Goal: Task Accomplishment & Management: Complete application form

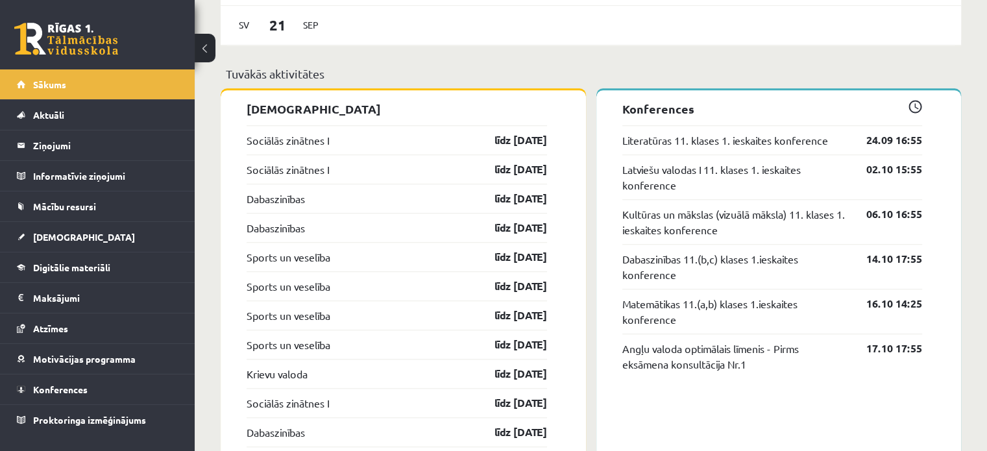
scroll to position [1153, 0]
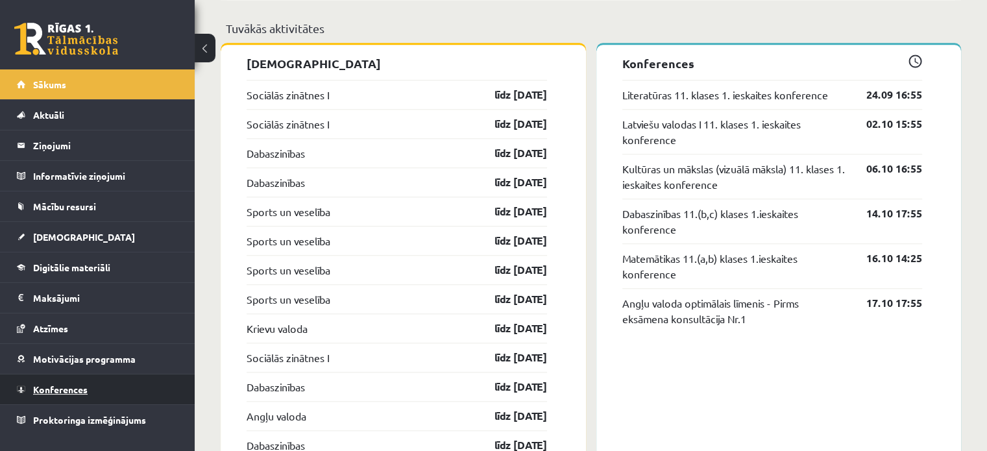
click at [30, 394] on link "Konferences" at bounding box center [98, 390] width 162 height 30
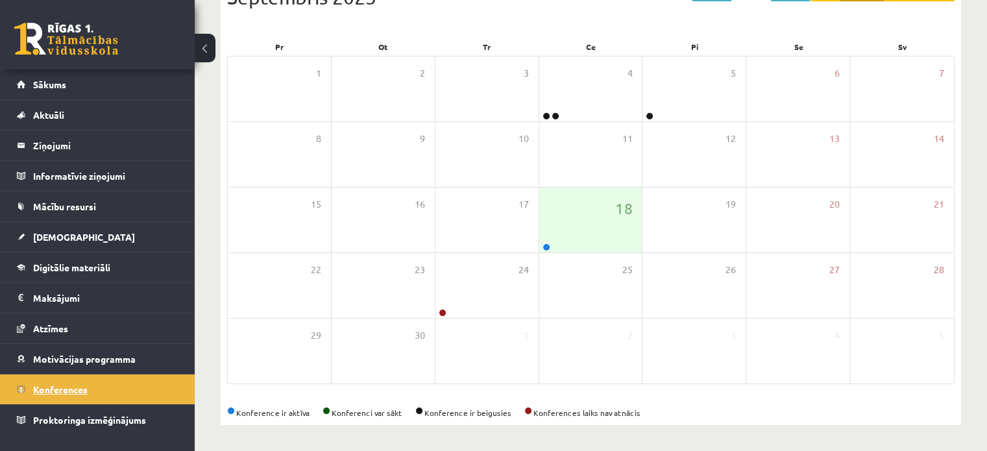
scroll to position [168, 0]
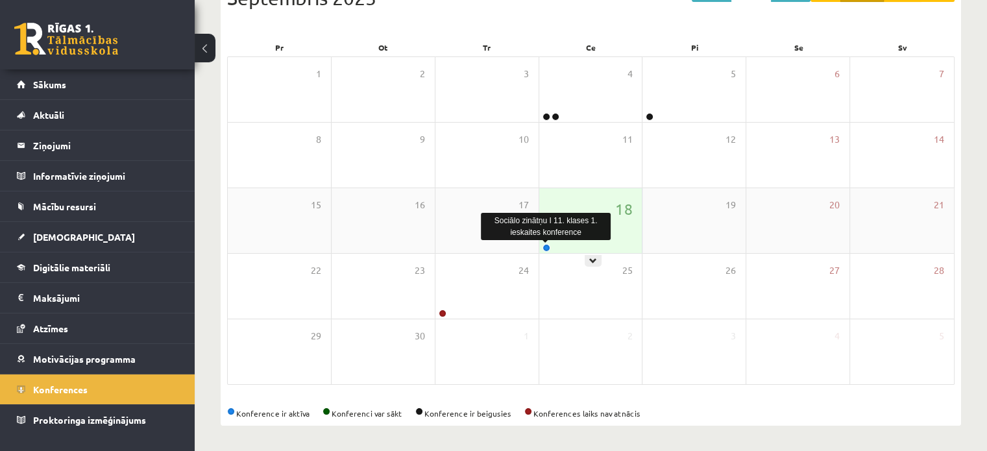
click at [544, 246] on link at bounding box center [547, 248] width 8 height 8
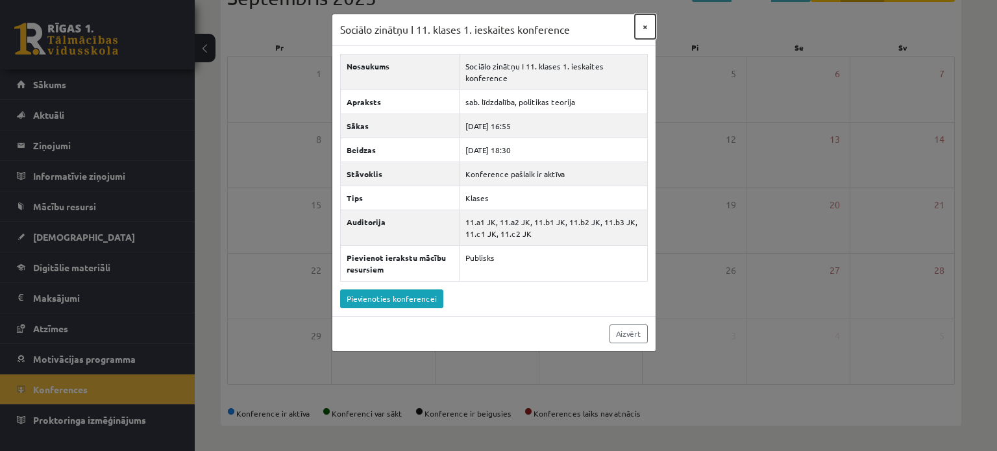
click at [642, 31] on button "×" at bounding box center [645, 26] width 21 height 25
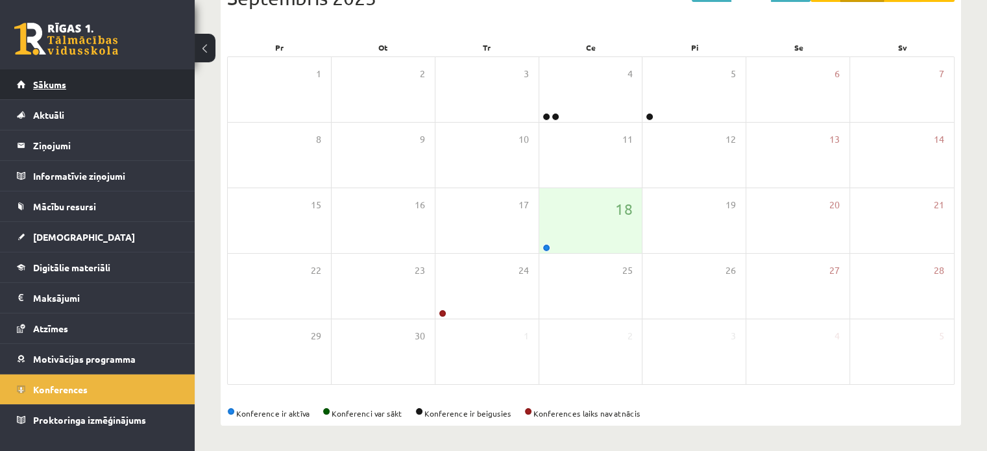
click at [90, 81] on link "Sākums" at bounding box center [98, 84] width 162 height 30
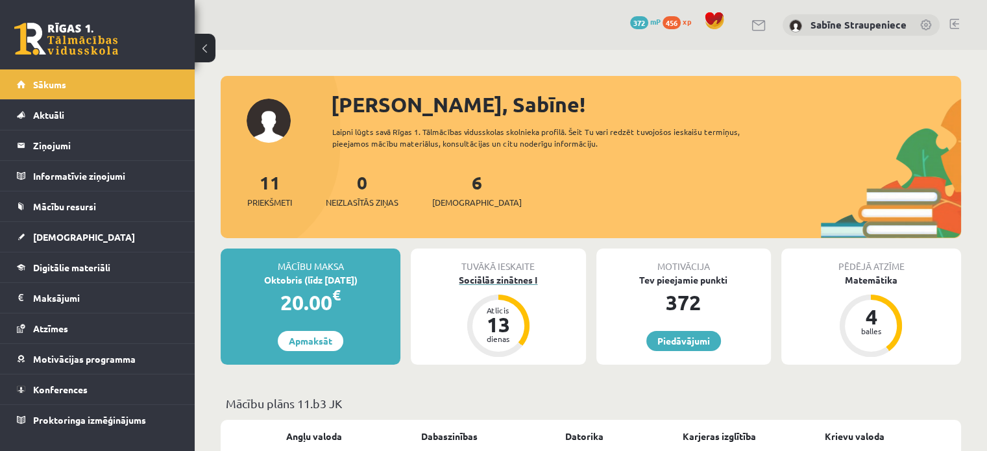
click at [504, 329] on div "13" at bounding box center [498, 324] width 39 height 21
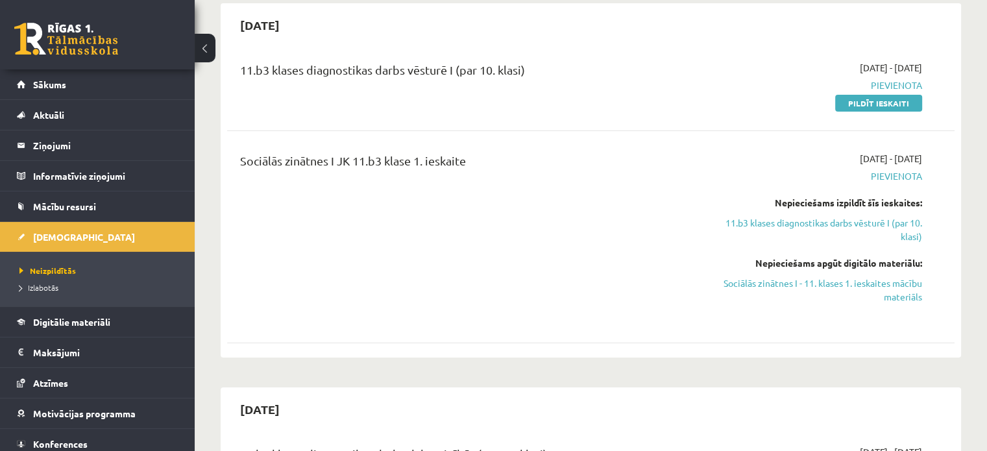
scroll to position [195, 0]
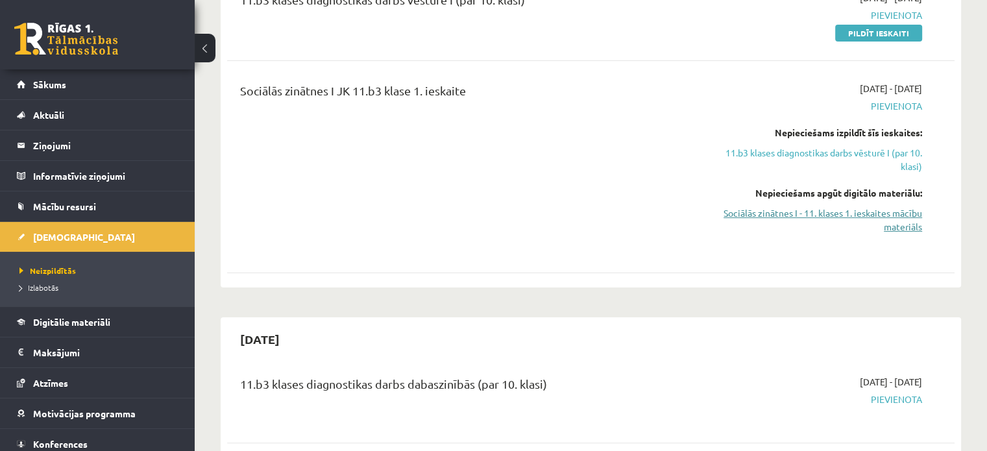
click at [857, 222] on link "Sociālās zinātnes I - 11. klases 1. ieskaites mācību materiāls" at bounding box center [815, 219] width 214 height 27
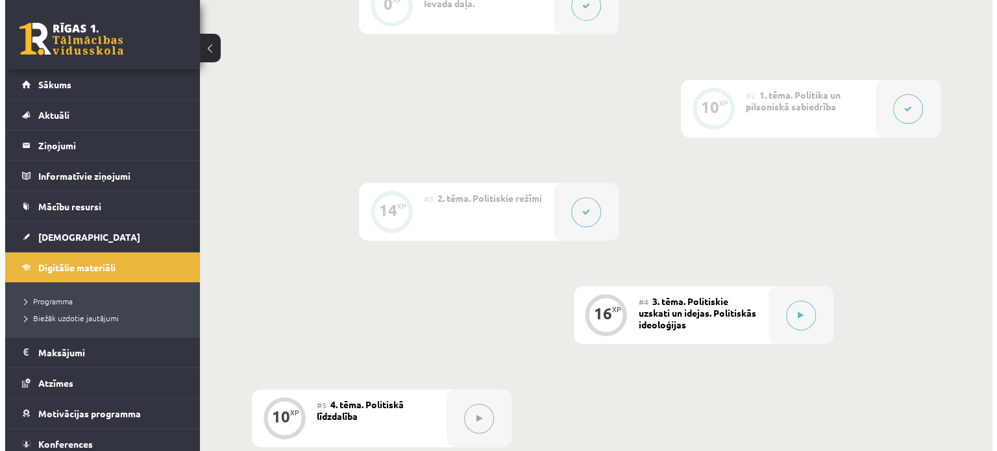
scroll to position [382, 0]
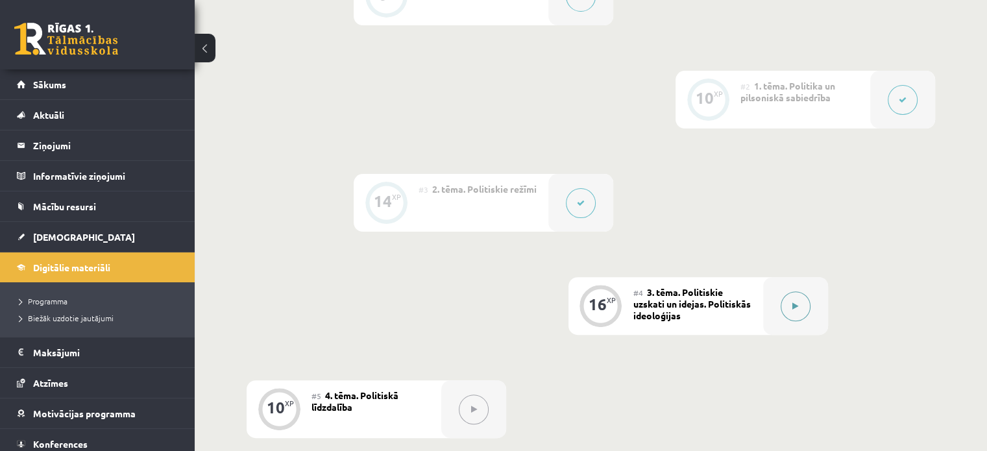
click at [792, 317] on button at bounding box center [796, 306] width 30 height 30
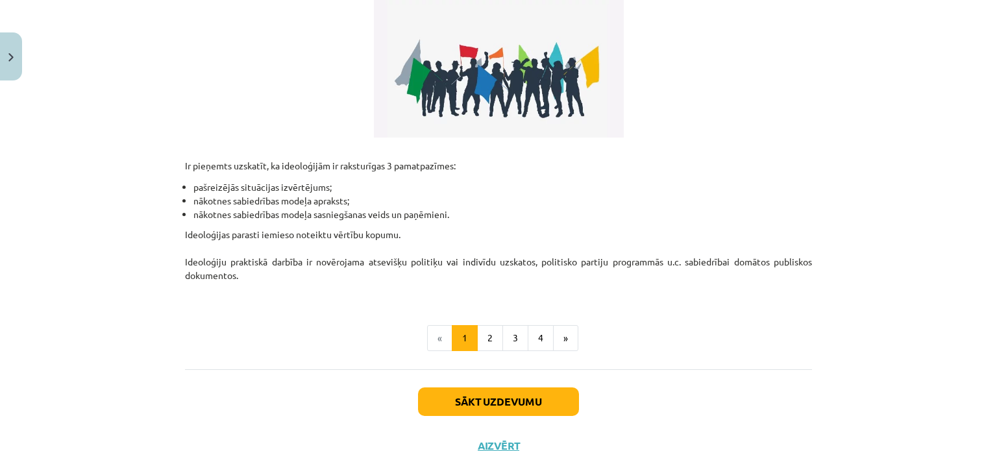
scroll to position [334, 0]
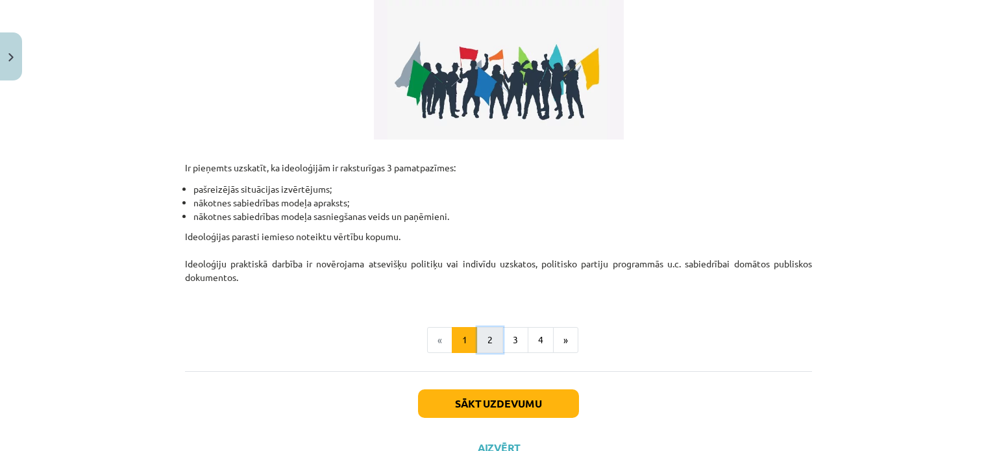
click at [492, 335] on button "2" at bounding box center [490, 340] width 26 height 26
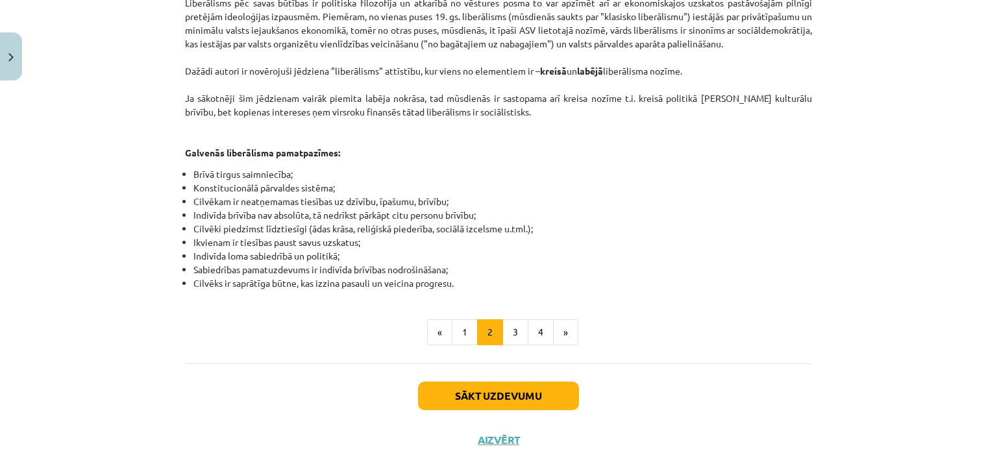
scroll to position [711, 0]
click at [513, 319] on button "3" at bounding box center [515, 332] width 26 height 26
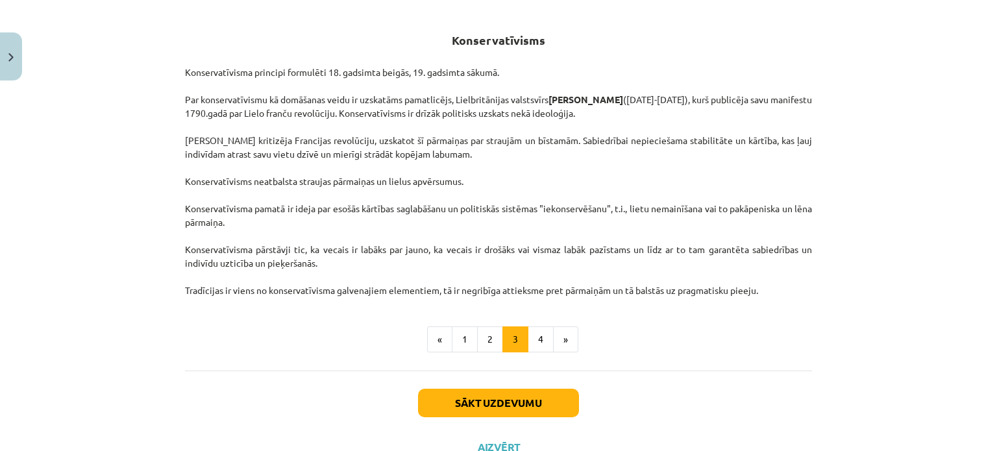
scroll to position [231, 0]
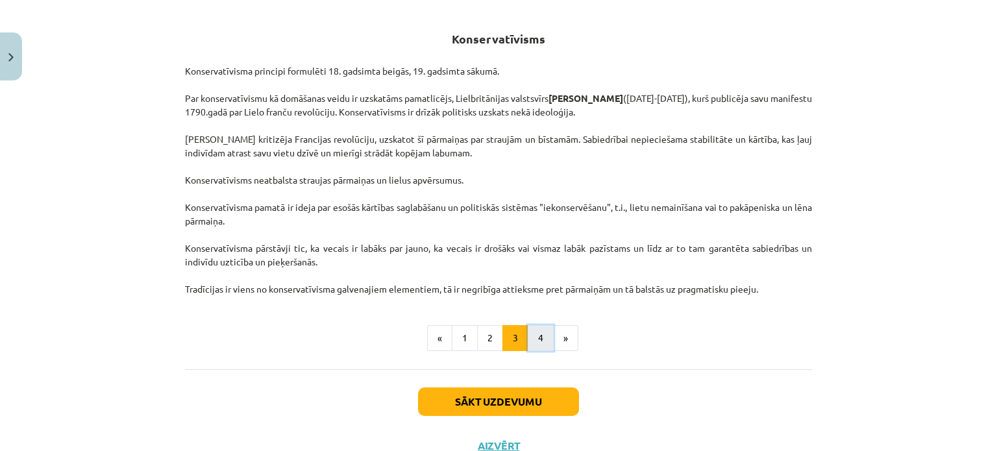
click at [535, 340] on button "4" at bounding box center [541, 338] width 26 height 26
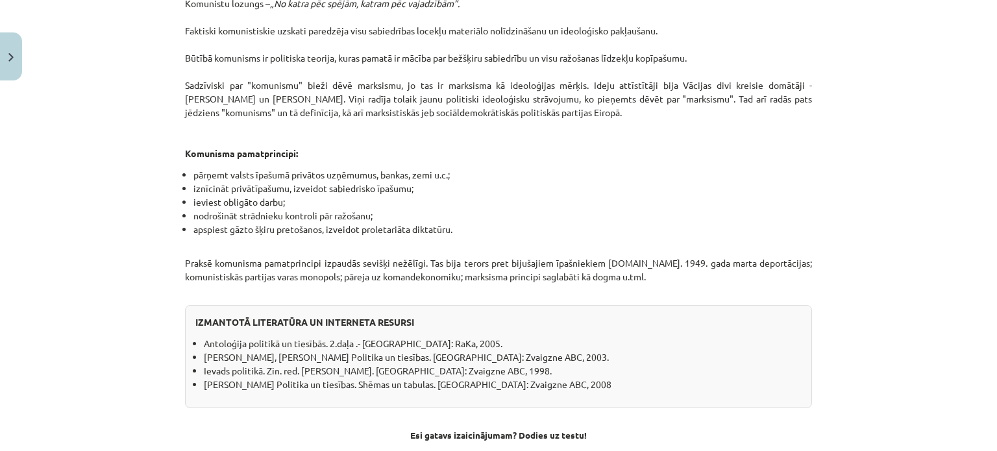
scroll to position [1129, 0]
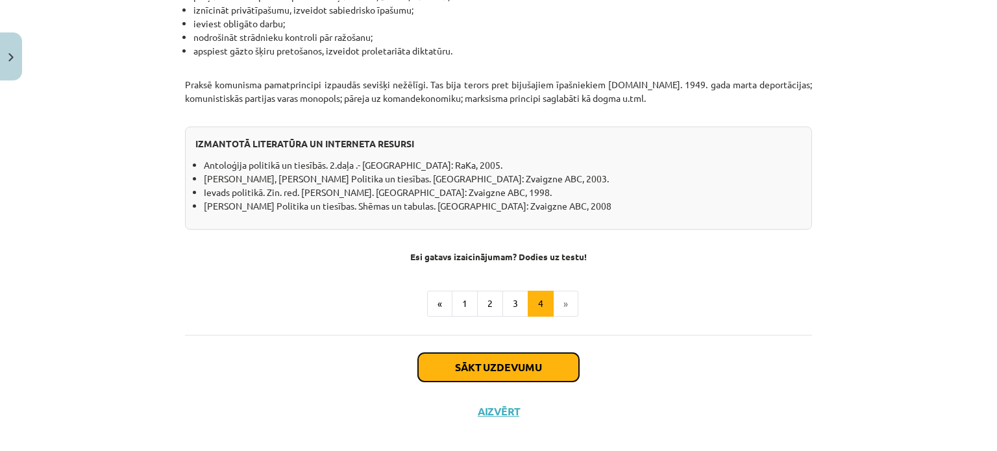
click at [496, 353] on button "Sākt uzdevumu" at bounding box center [498, 367] width 161 height 29
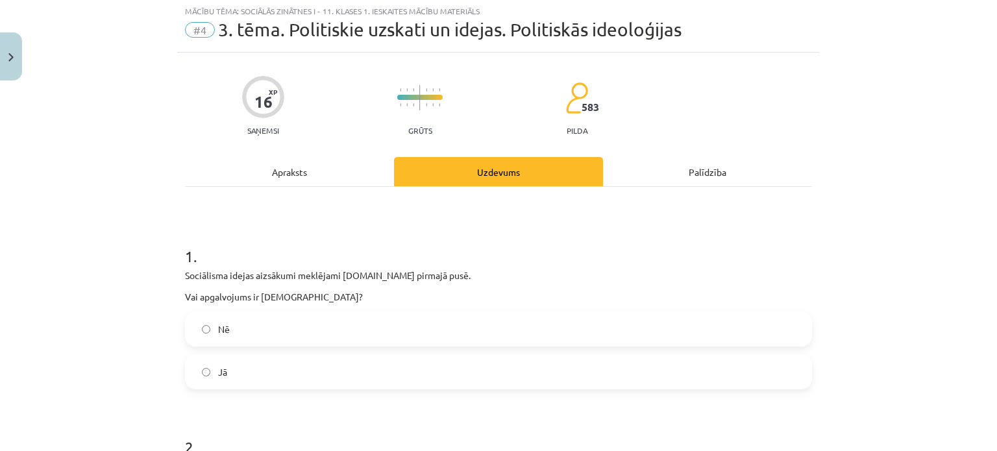
scroll to position [32, 0]
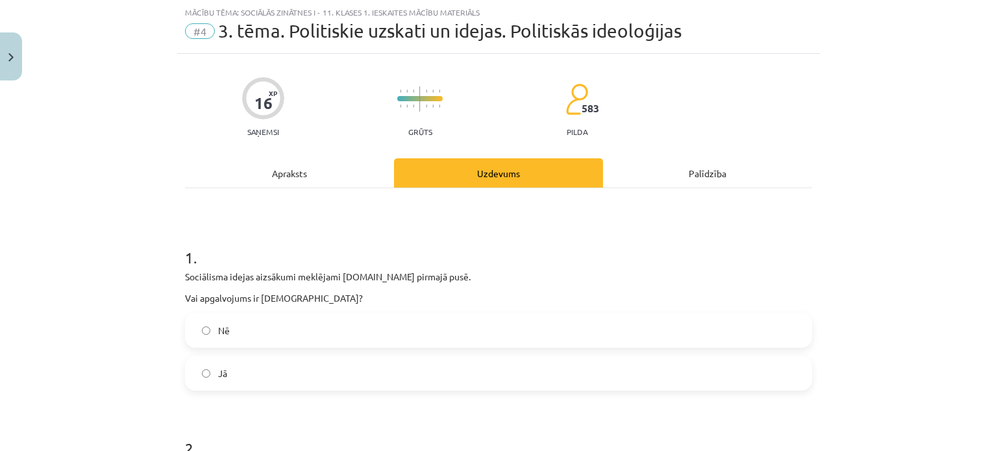
click at [338, 367] on label "Jā" at bounding box center [498, 373] width 624 height 32
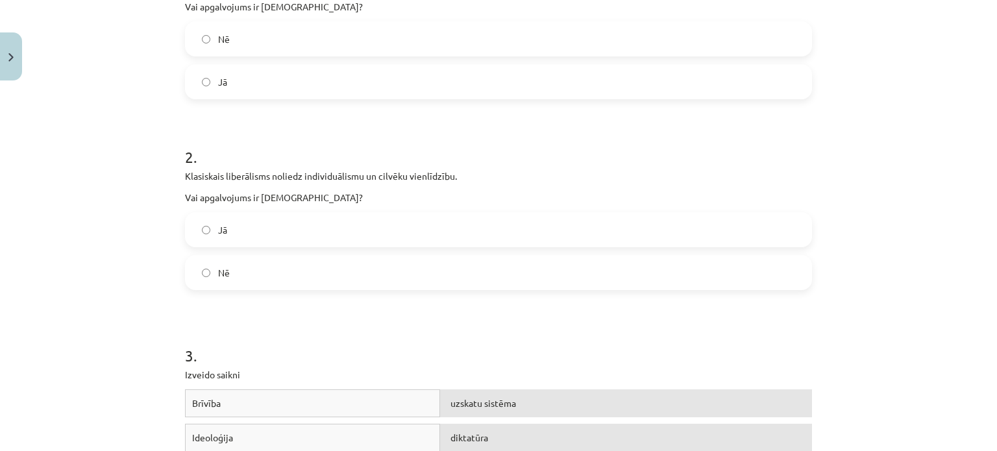
scroll to position [328, 0]
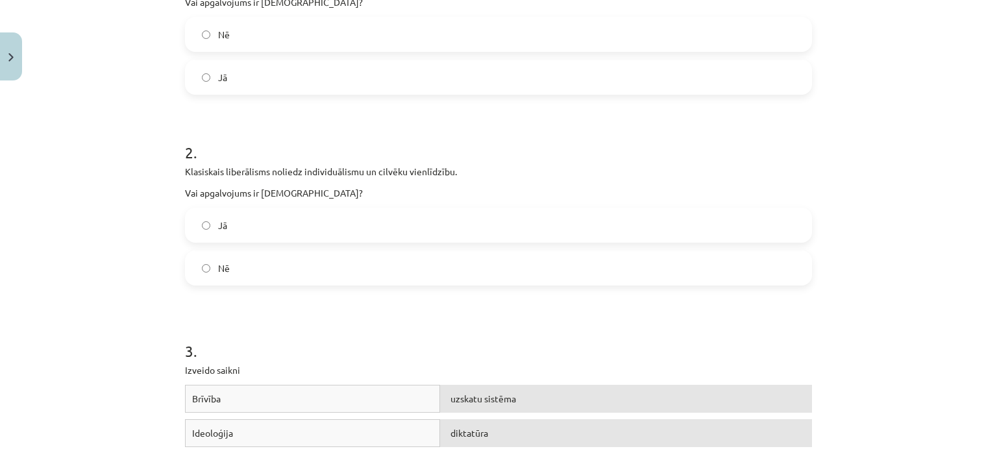
click at [221, 267] on span "Nē" at bounding box center [224, 269] width 12 height 14
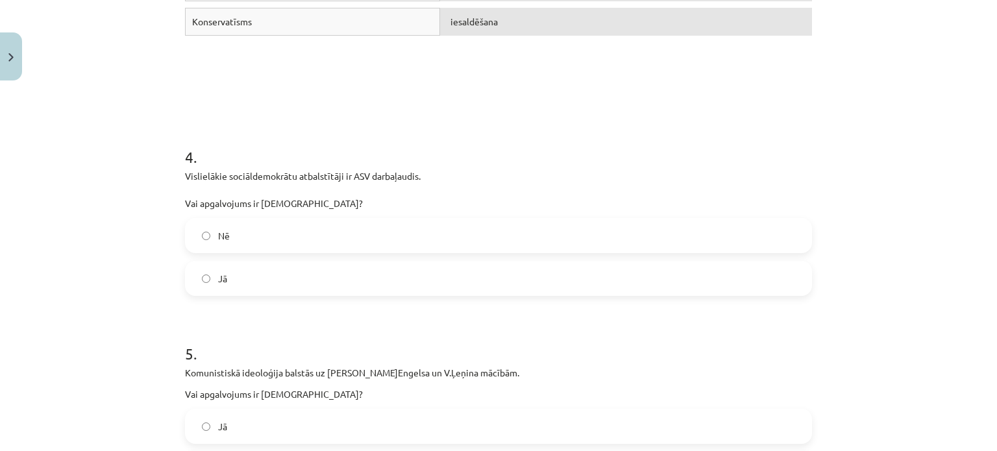
scroll to position [811, 0]
click at [251, 280] on label "Jā" at bounding box center [498, 276] width 624 height 32
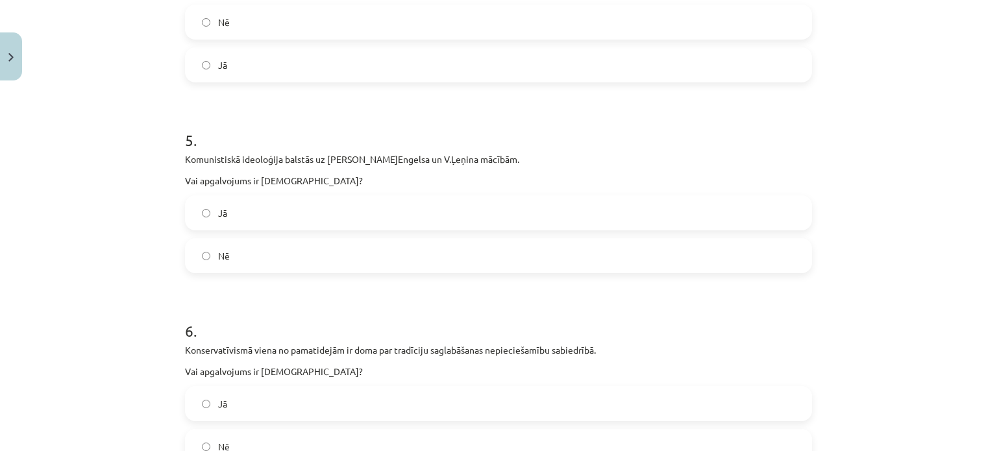
scroll to position [1025, 0]
click at [322, 212] on label "Jā" at bounding box center [498, 210] width 624 height 32
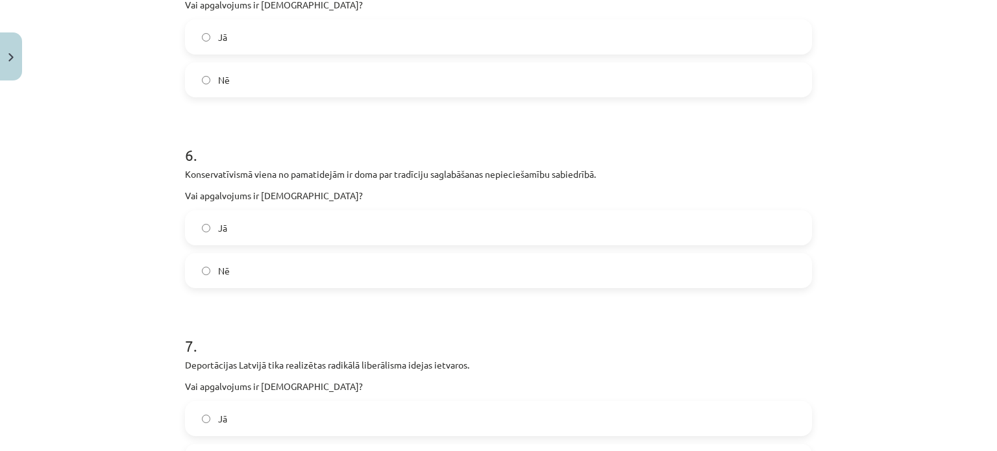
scroll to position [1192, 0]
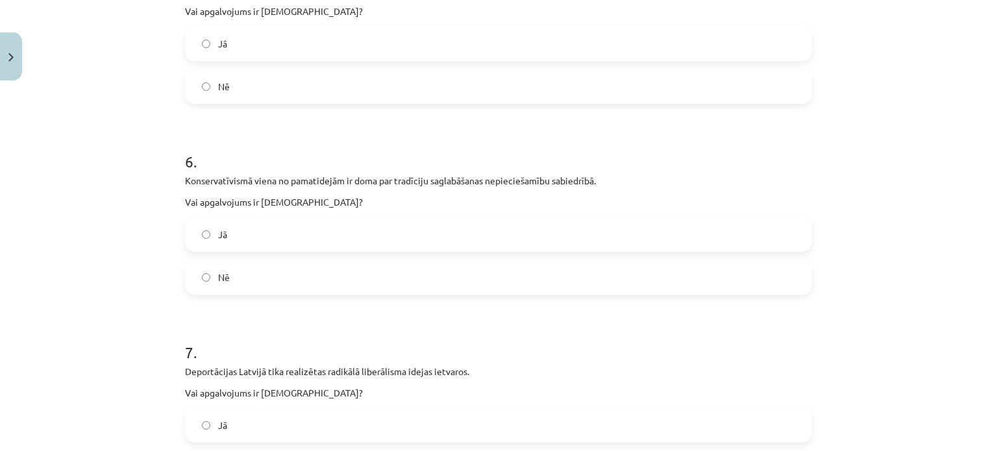
click at [336, 232] on label "Jā" at bounding box center [498, 234] width 624 height 32
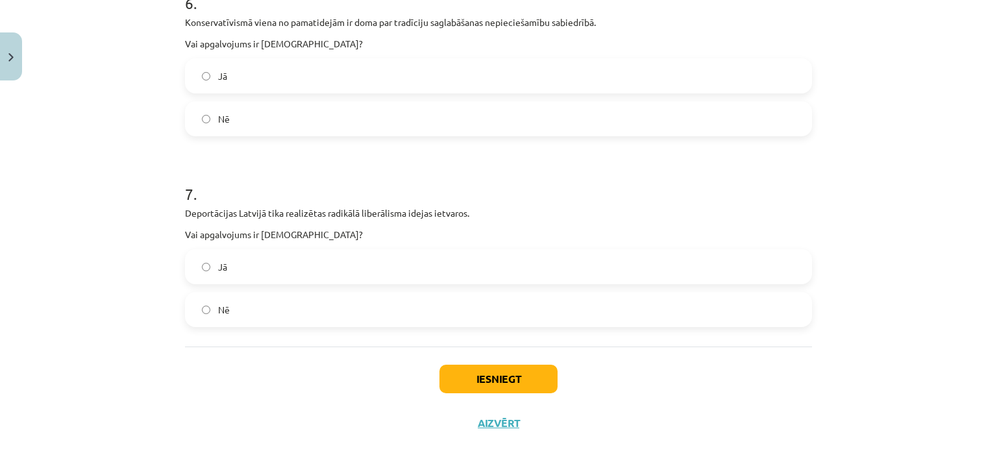
scroll to position [1376, 0]
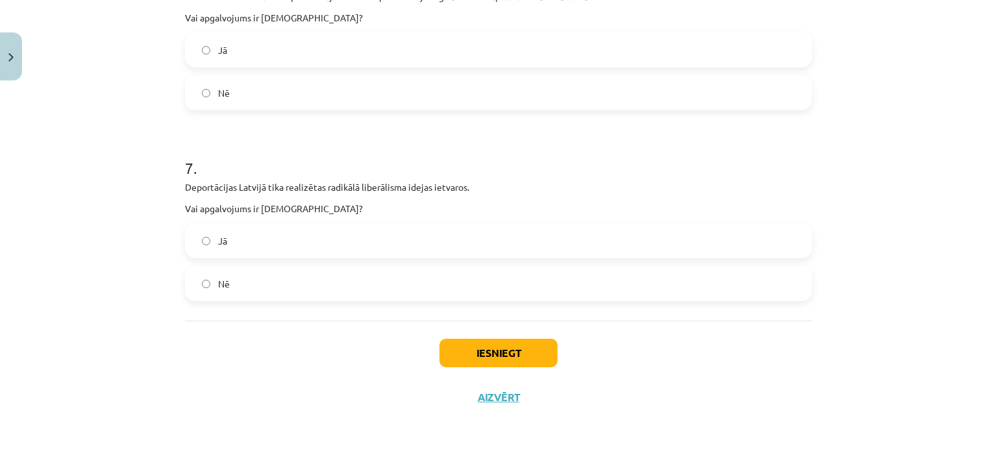
click at [242, 280] on label "Nē" at bounding box center [498, 283] width 624 height 32
click at [491, 347] on button "Iesniegt" at bounding box center [498, 353] width 118 height 29
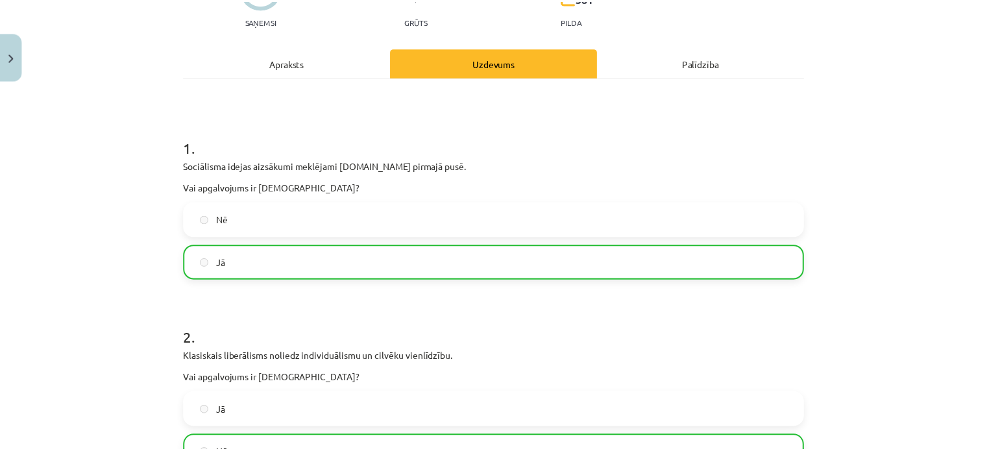
scroll to position [1417, 0]
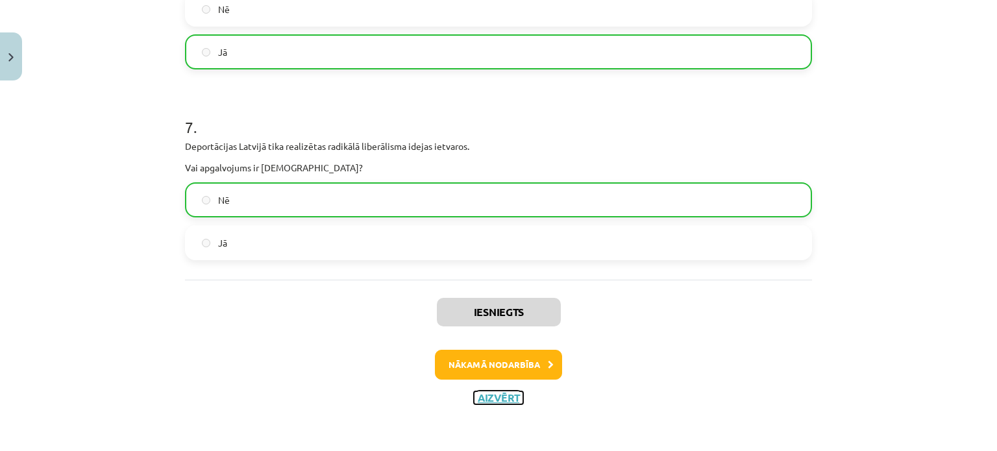
click at [504, 398] on button "Aizvērt" at bounding box center [498, 397] width 49 height 13
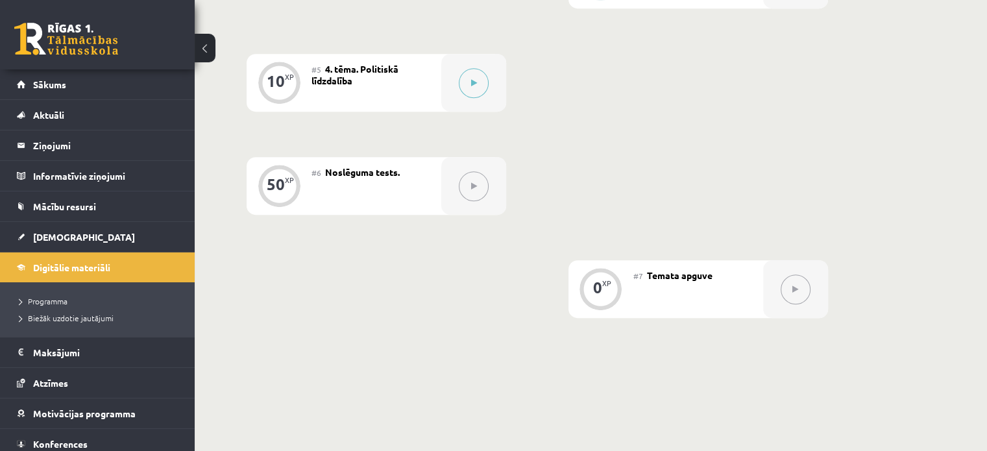
scroll to position [708, 0]
